Goal: Task Accomplishment & Management: Use online tool/utility

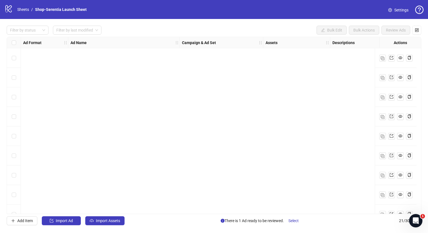
scroll to position [246, 0]
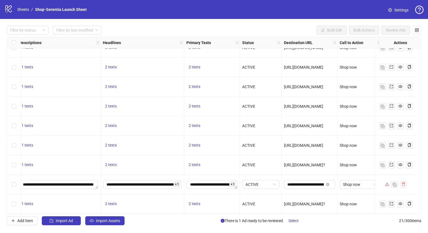
scroll to position [246, 320]
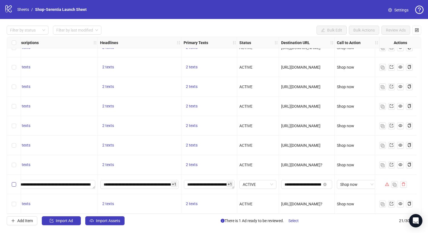
click at [13, 184] on label "Select row 20" at bounding box center [14, 184] width 4 height 6
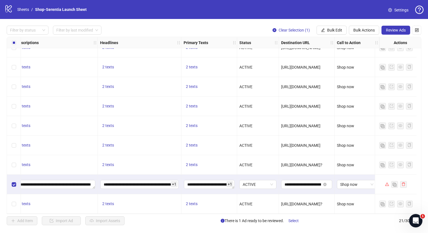
scroll to position [0, 0]
click at [393, 33] on button "Review Ads" at bounding box center [395, 30] width 29 height 9
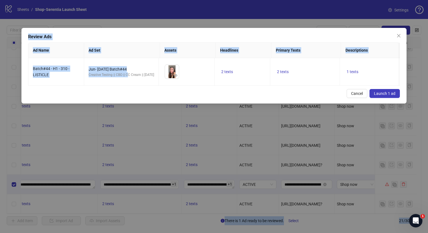
drag, startPoint x: 128, startPoint y: 85, endPoint x: -252, endPoint y: 237, distance: 409.5
click at [0, 232] on html "logo/logo-mobile Sheets / Shop-Serentia Launch Sheet Settings Filter by status …" at bounding box center [214, 116] width 428 height 233
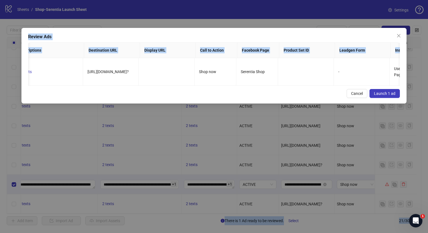
scroll to position [0, 360]
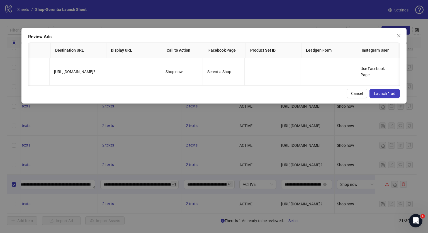
click at [225, 121] on div "Review Ads Ad Name Ad Set Assets Headlines Primary Texts Descriptions Destinati…" at bounding box center [214, 116] width 428 height 233
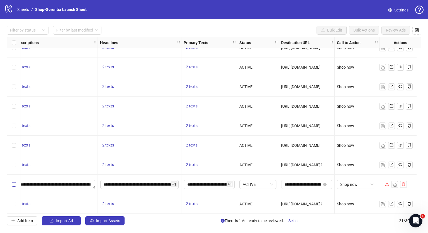
click at [12, 184] on label "Select row 20" at bounding box center [14, 184] width 4 height 6
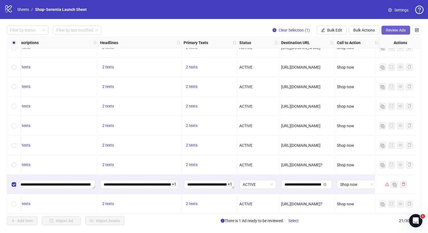
click at [387, 30] on span "Review Ads" at bounding box center [396, 30] width 20 height 4
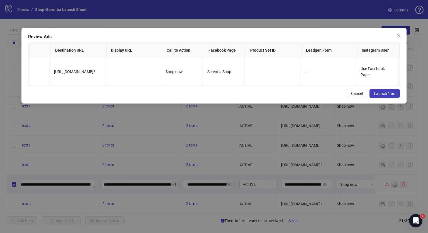
click at [381, 96] on span "Launch 1 ad" at bounding box center [384, 93] width 21 height 4
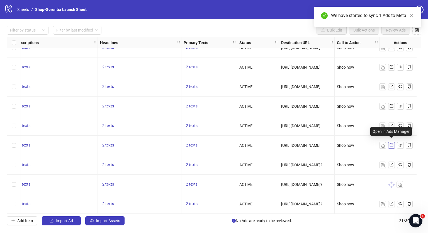
click at [391, 145] on icon "export" at bounding box center [392, 145] width 4 height 4
